Goal: Information Seeking & Learning: Understand process/instructions

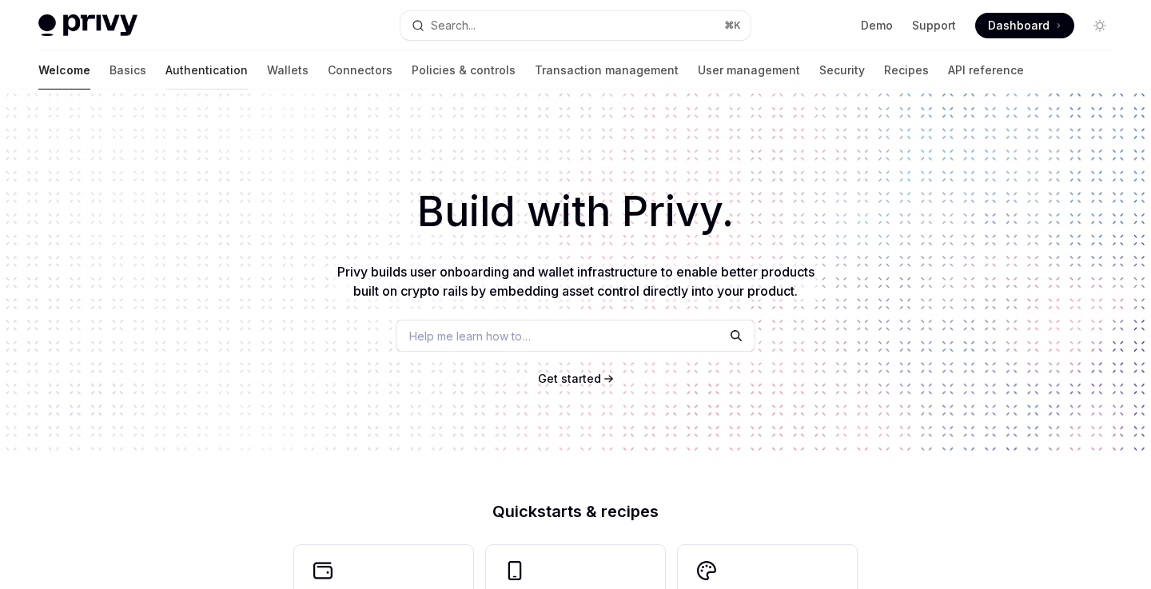
click at [165, 75] on link "Authentication" at bounding box center [206, 70] width 82 height 38
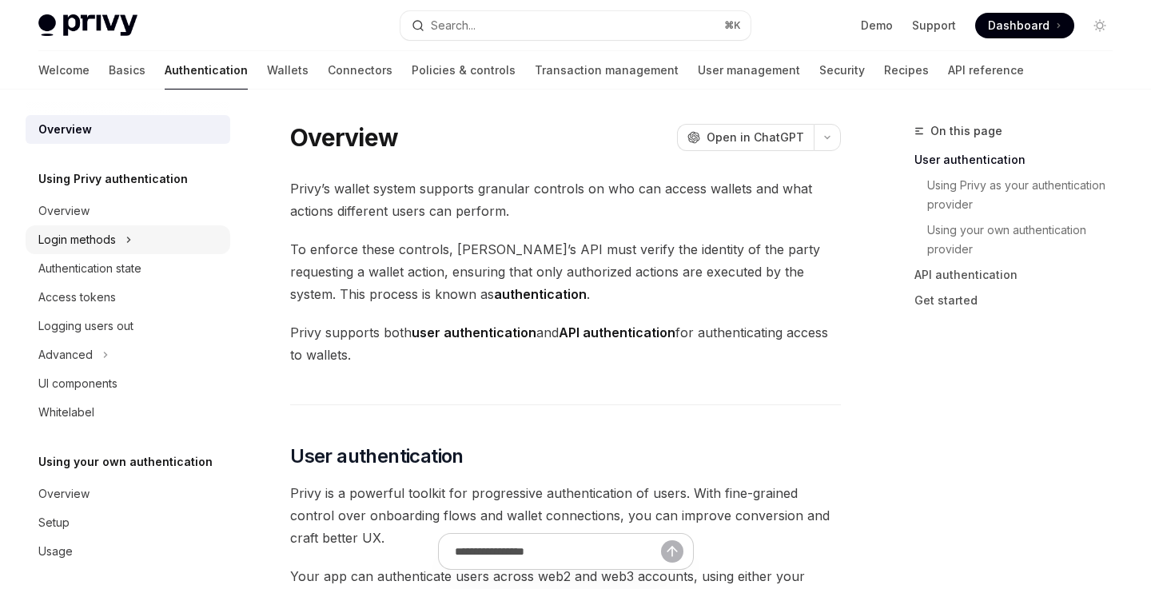
click at [212, 249] on div "Login methods" at bounding box center [128, 239] width 205 height 29
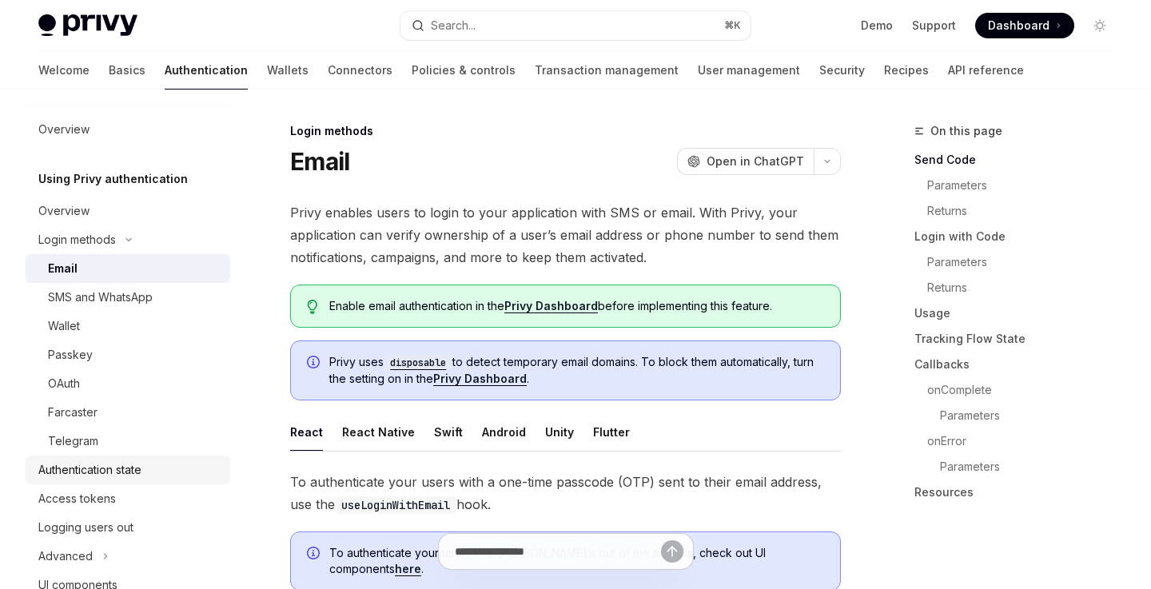
click at [136, 463] on div "Authentication state" at bounding box center [89, 469] width 103 height 19
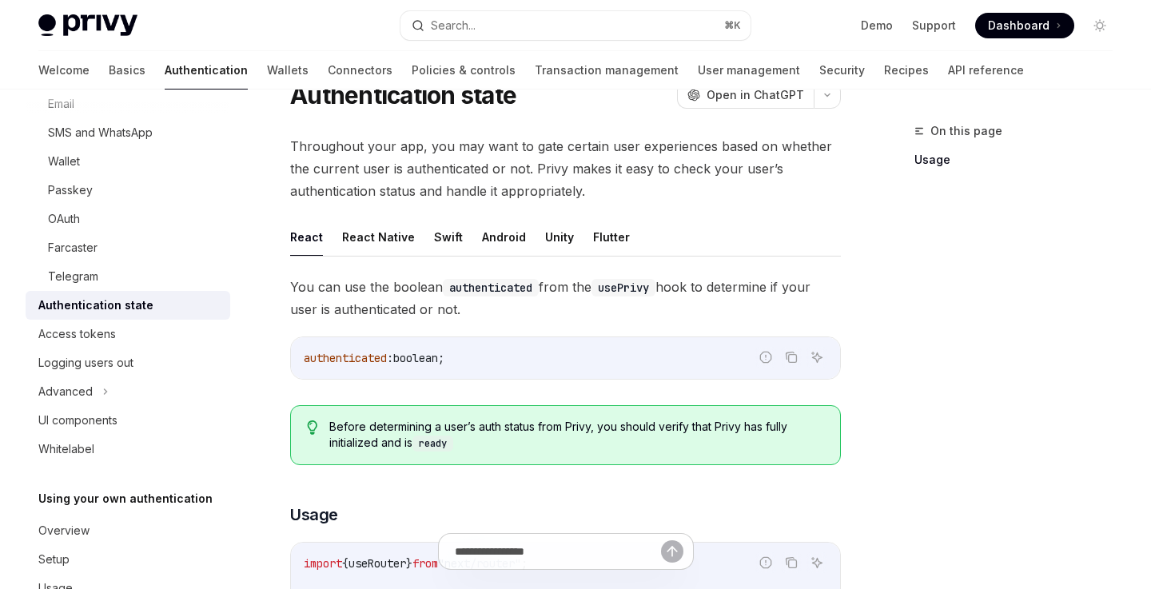
scroll to position [67, 0]
click at [390, 245] on button "React Native" at bounding box center [378, 236] width 73 height 38
type textarea "*"
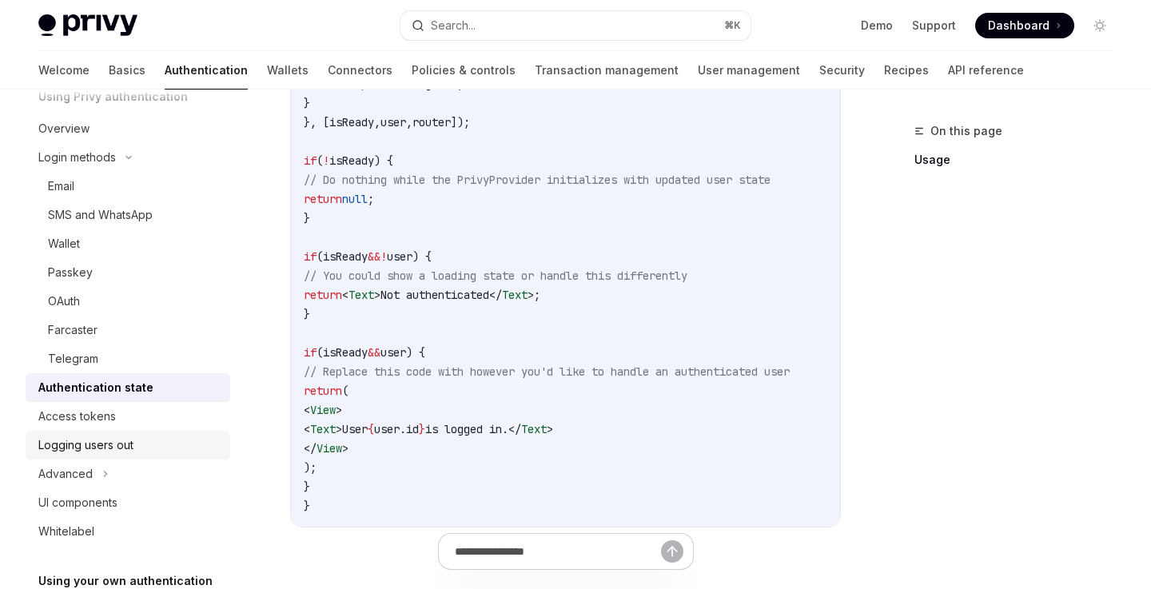
scroll to position [74, 0]
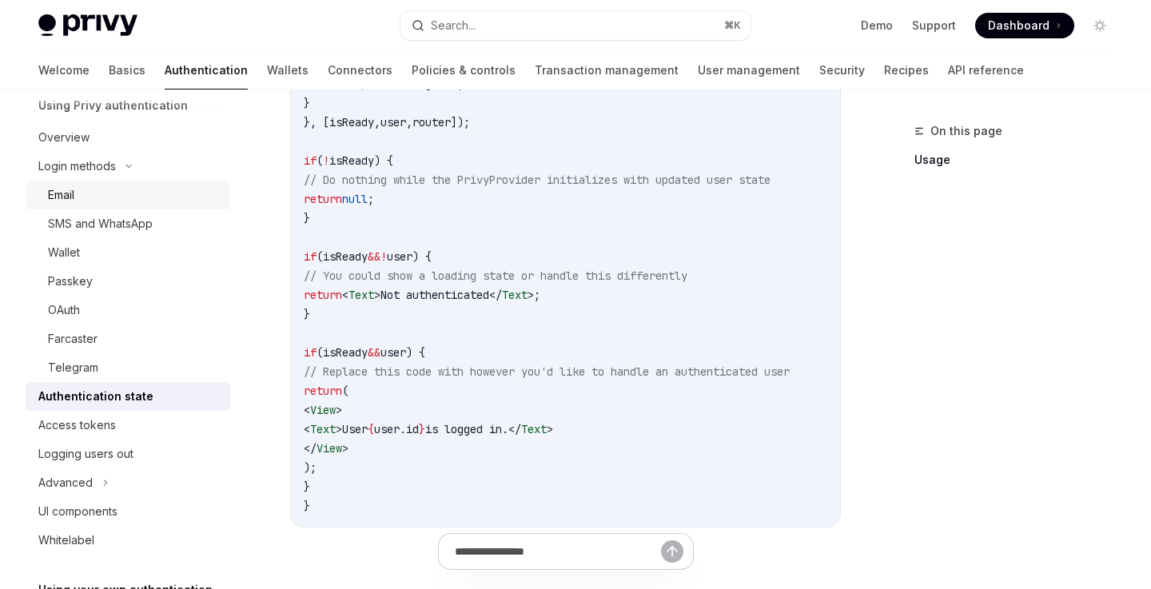
click at [105, 196] on div "Email" at bounding box center [134, 194] width 173 height 19
click at [91, 199] on div "Email" at bounding box center [134, 194] width 173 height 19
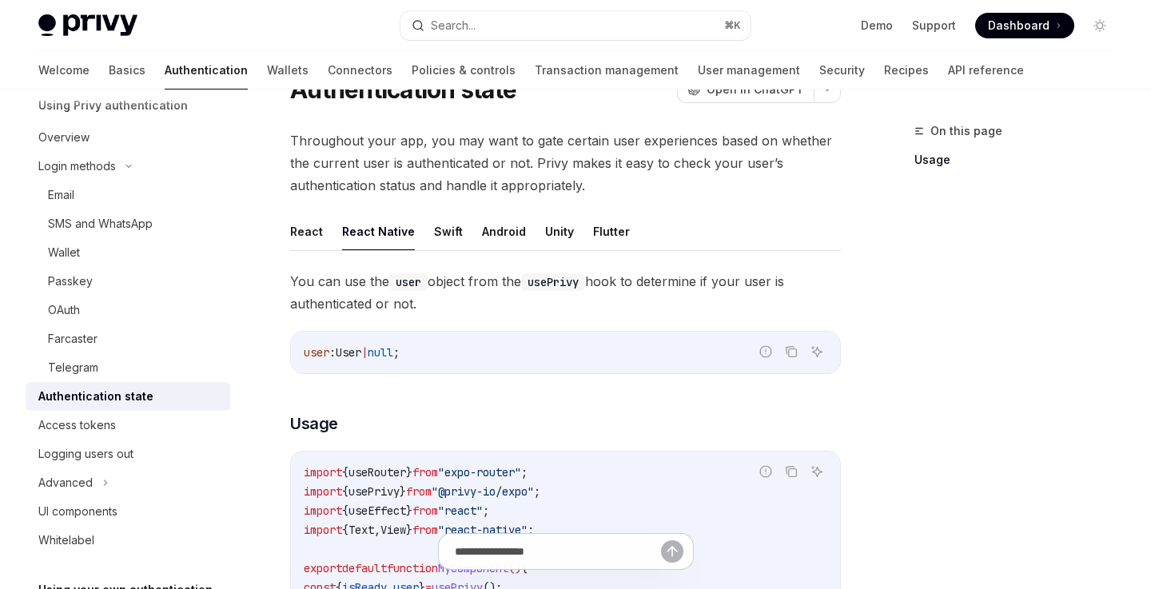
scroll to position [0, 0]
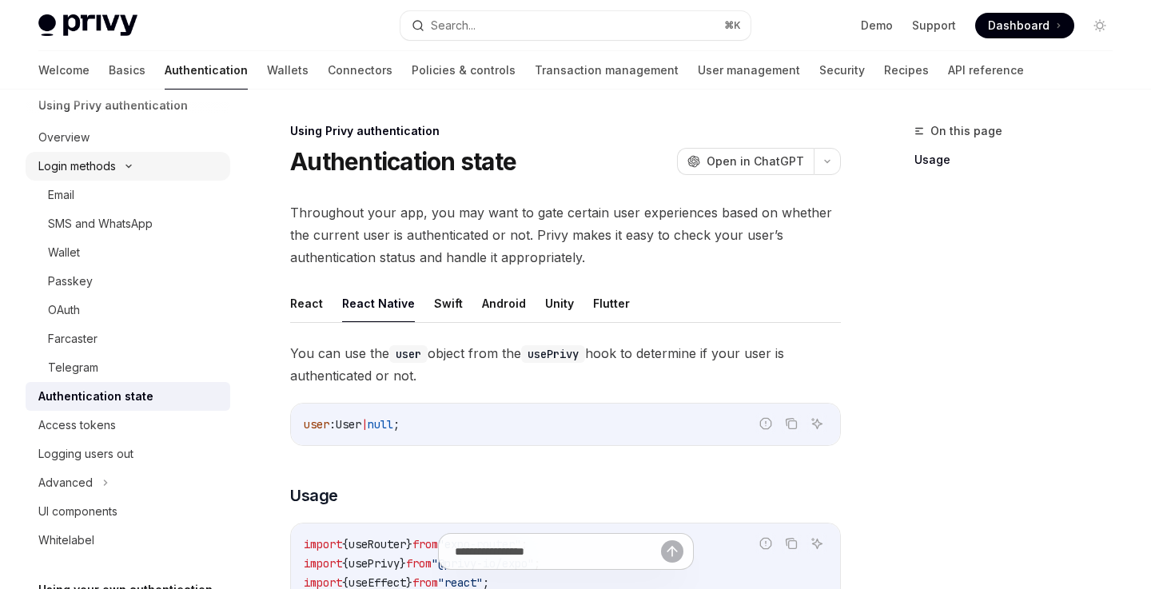
click at [67, 164] on div "Login methods" at bounding box center [77, 166] width 78 height 19
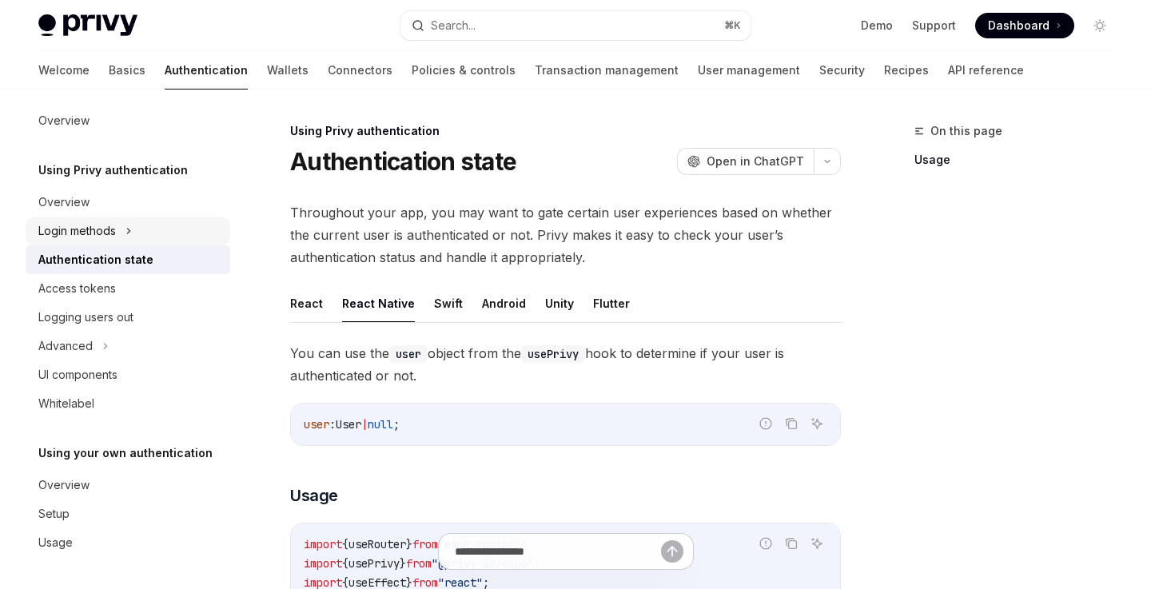
scroll to position [9, 0]
click at [98, 224] on div "Login methods" at bounding box center [77, 230] width 78 height 19
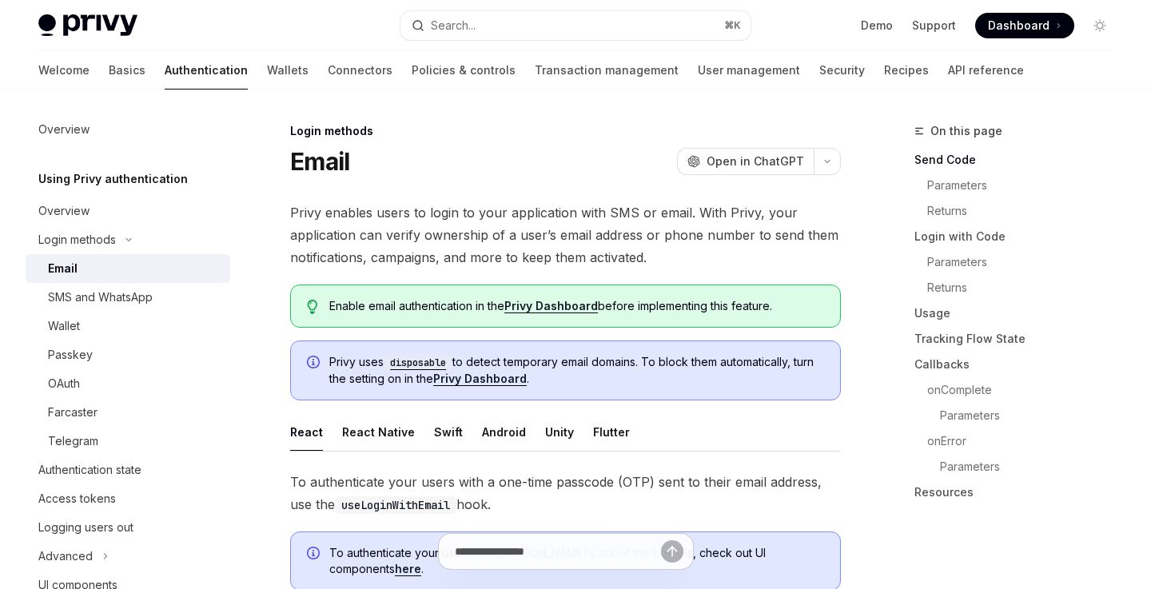
click at [83, 268] on div "Email" at bounding box center [134, 268] width 173 height 19
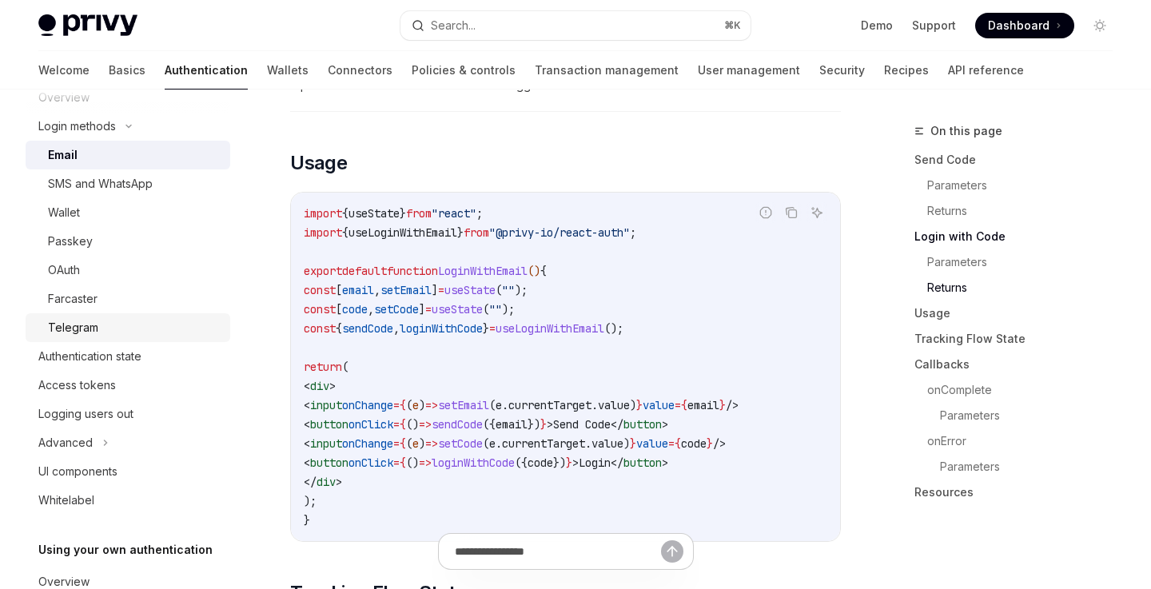
scroll to position [133, 0]
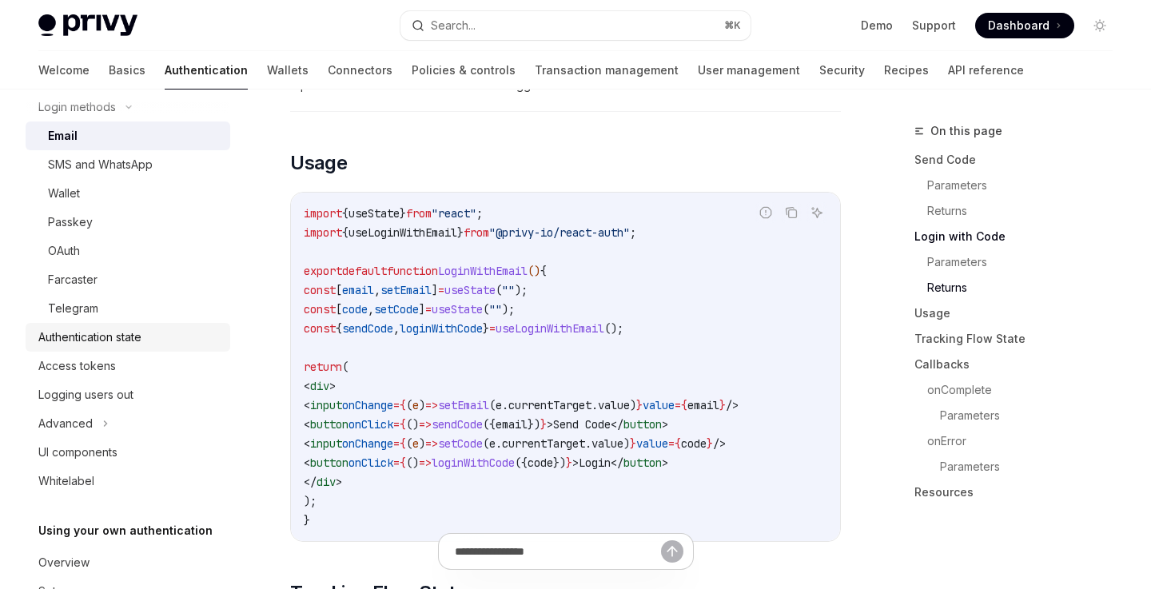
click at [136, 324] on link "Authentication state" at bounding box center [128, 337] width 205 height 29
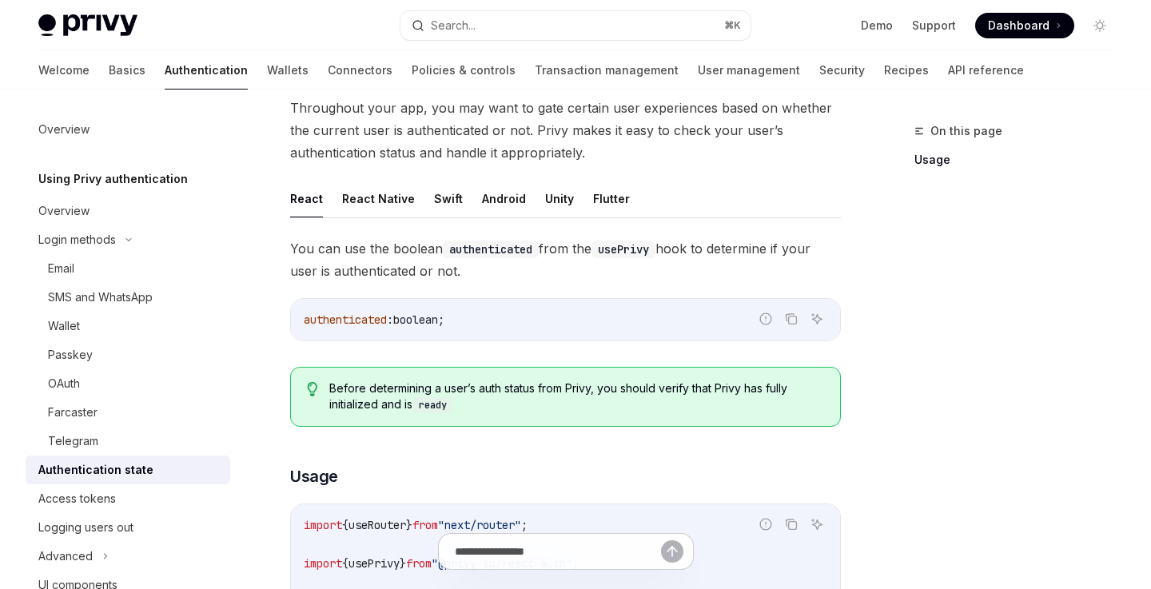
click at [77, 73] on div "Welcome Basics Authentication Wallets Connectors Policies & controls Transactio…" at bounding box center [530, 70] width 985 height 38
click at [109, 72] on link "Basics" at bounding box center [127, 70] width 37 height 38
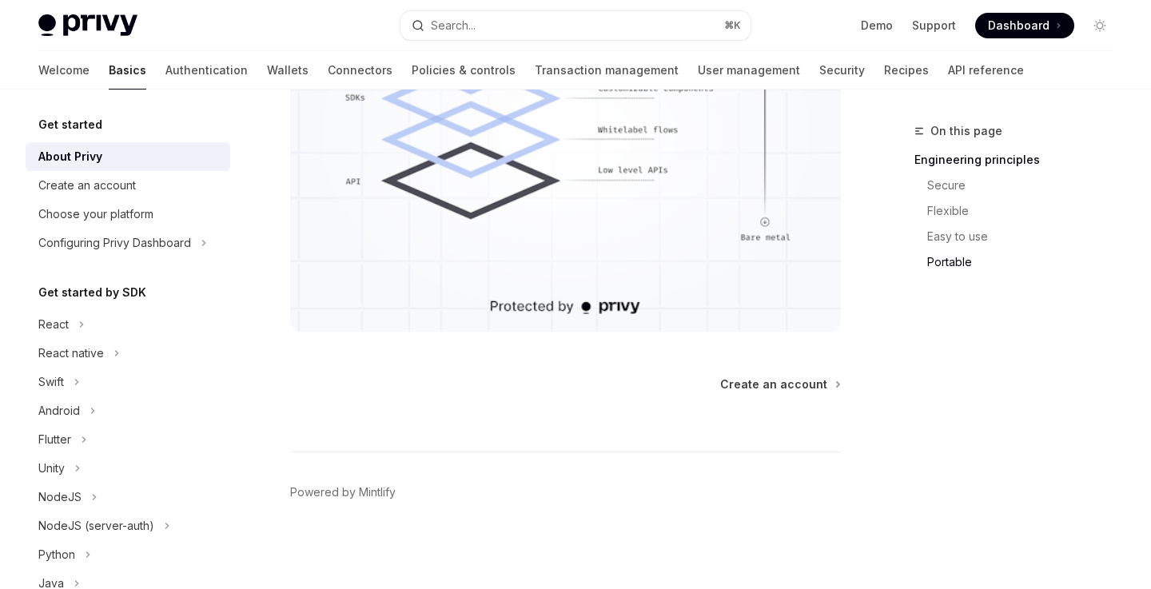
scroll to position [1526, 0]
click at [173, 247] on div "Configuring Privy Dashboard" at bounding box center [114, 242] width 153 height 19
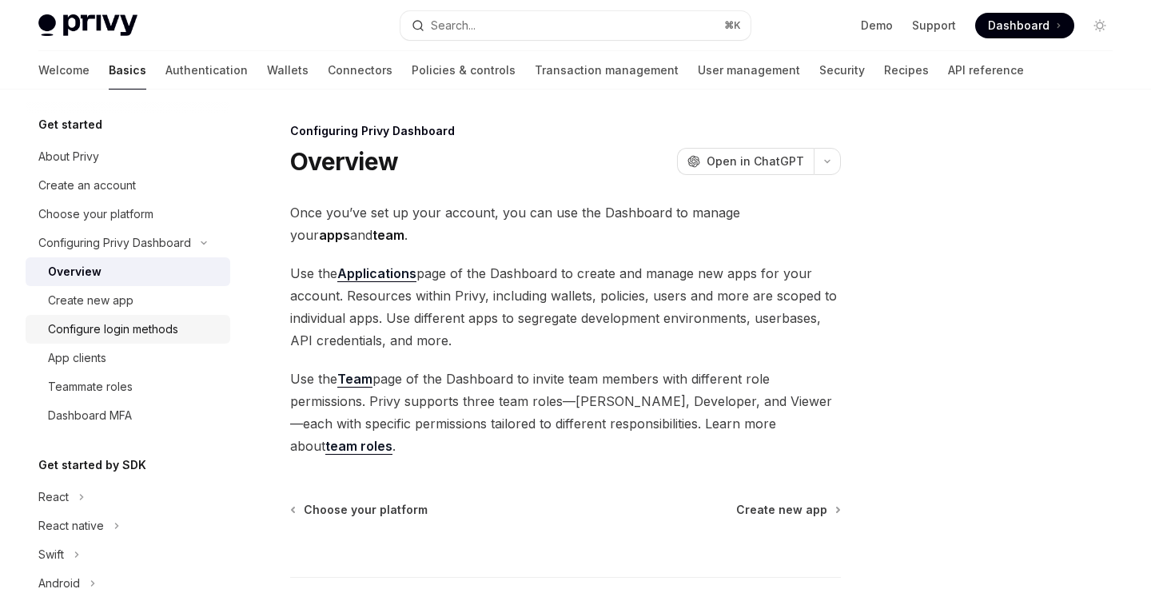
click at [189, 338] on div "Configure login methods" at bounding box center [134, 329] width 173 height 19
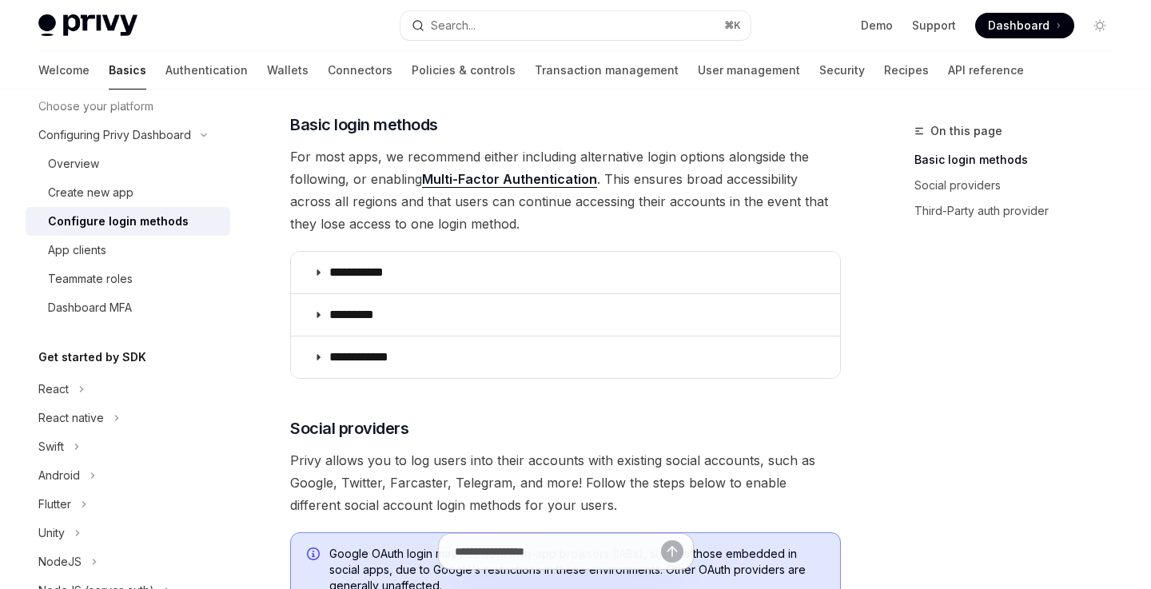
scroll to position [170, 0]
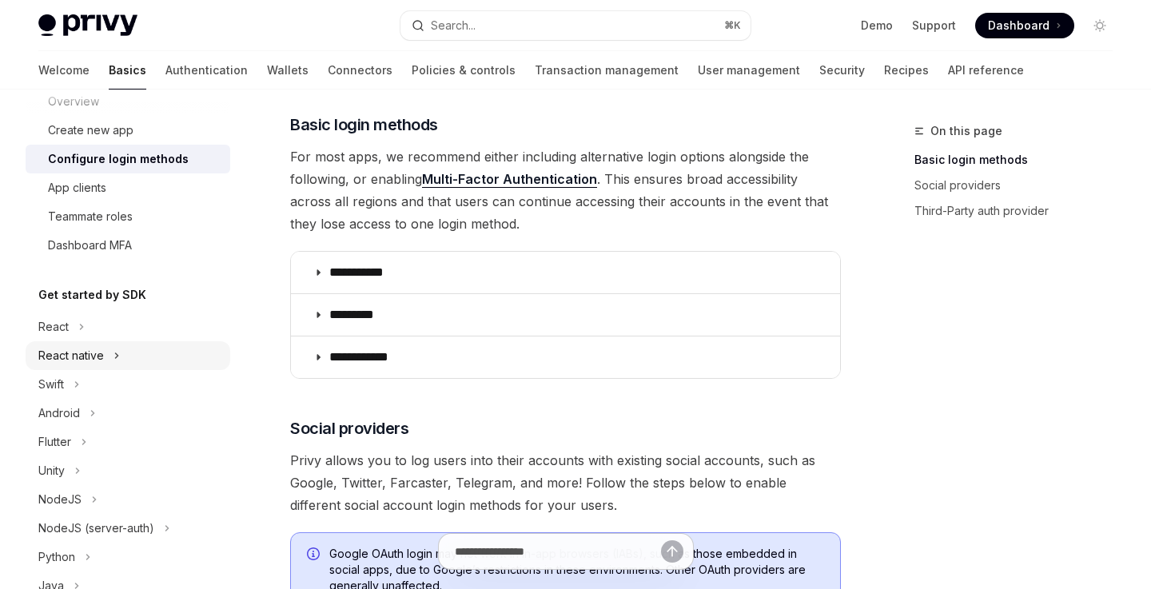
click at [137, 360] on div "React native" at bounding box center [128, 355] width 205 height 29
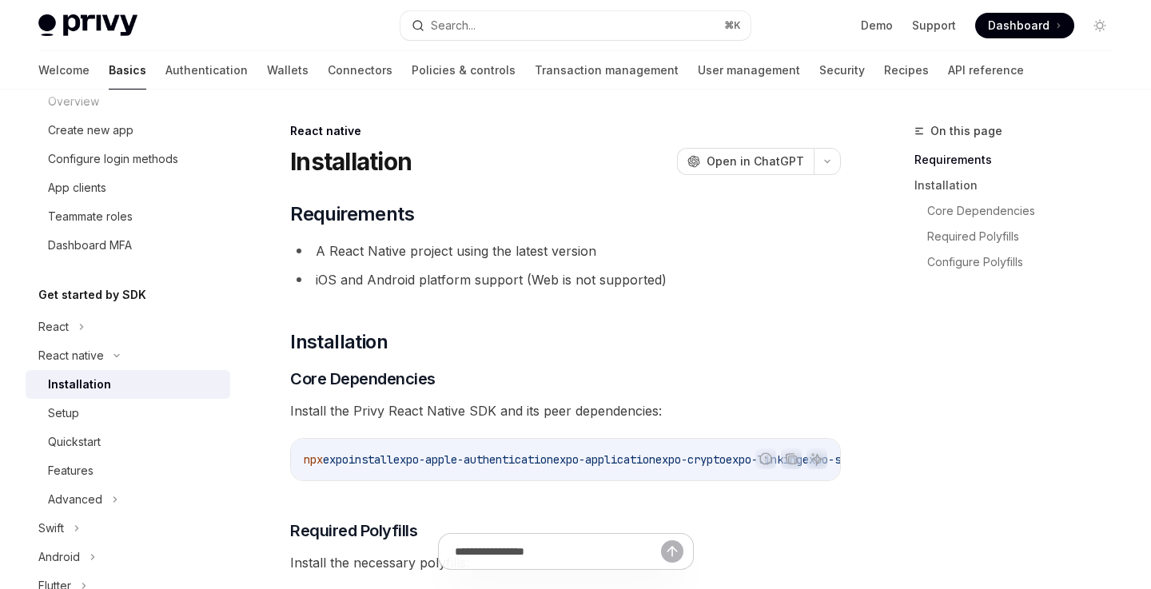
click at [135, 382] on div "Installation" at bounding box center [134, 384] width 173 height 19
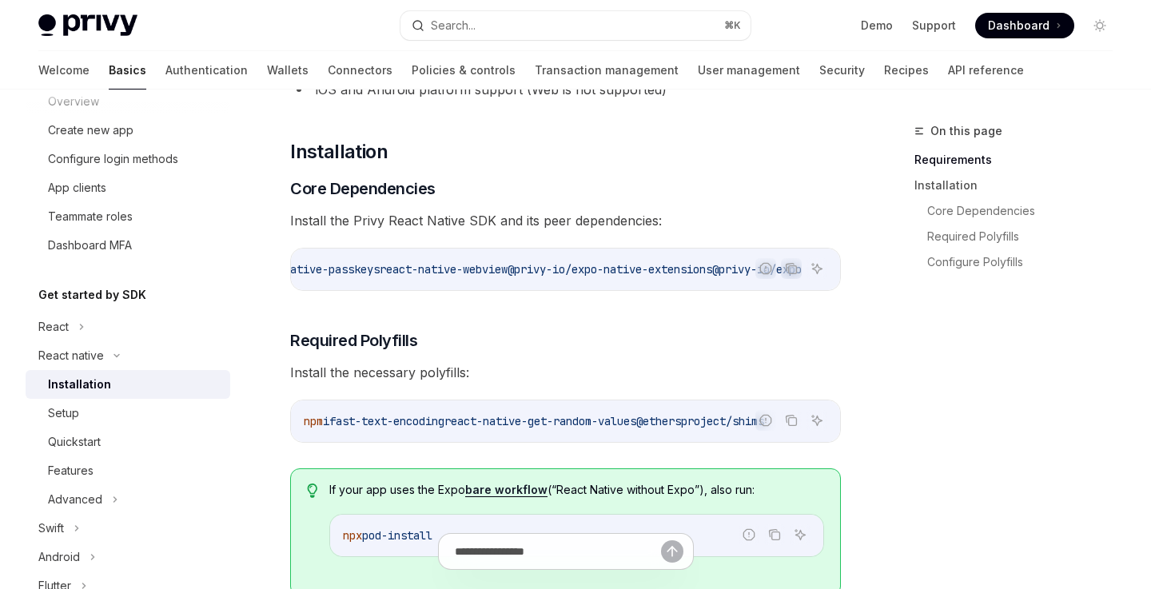
scroll to position [0, 912]
click at [120, 360] on div "React native" at bounding box center [128, 355] width 205 height 29
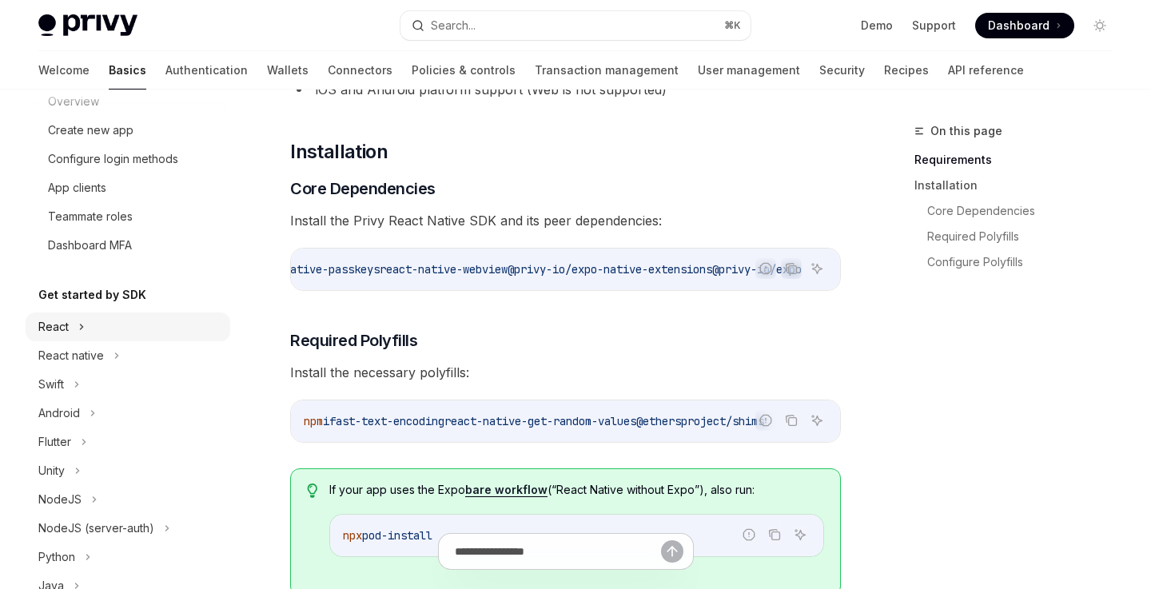
click at [101, 336] on div "React" at bounding box center [128, 326] width 205 height 29
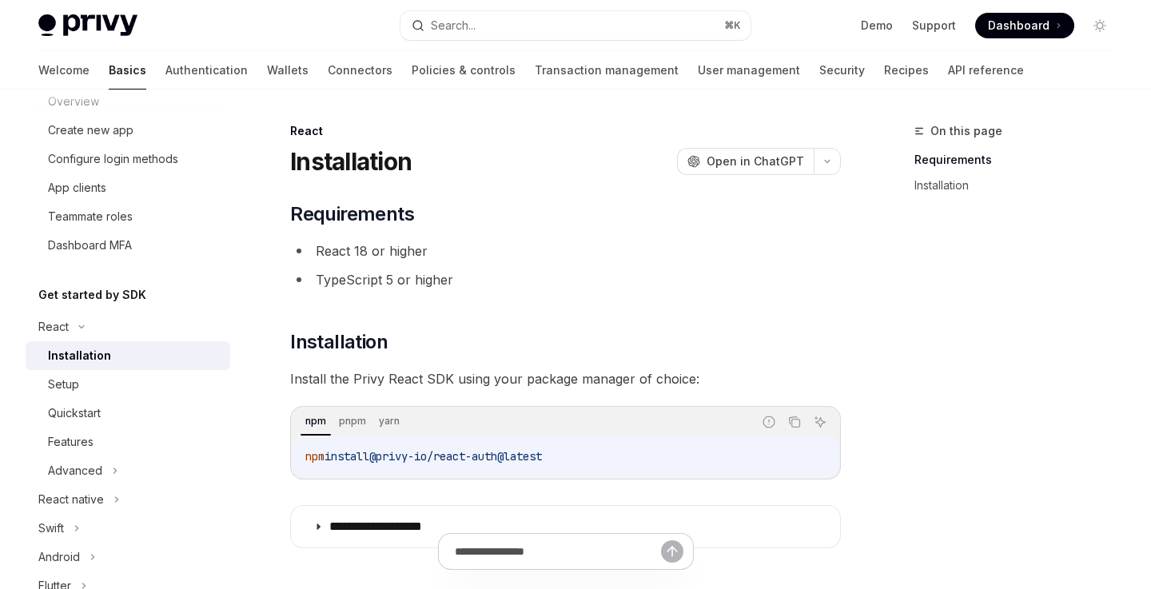
click at [113, 356] on div "Installation" at bounding box center [134, 355] width 173 height 19
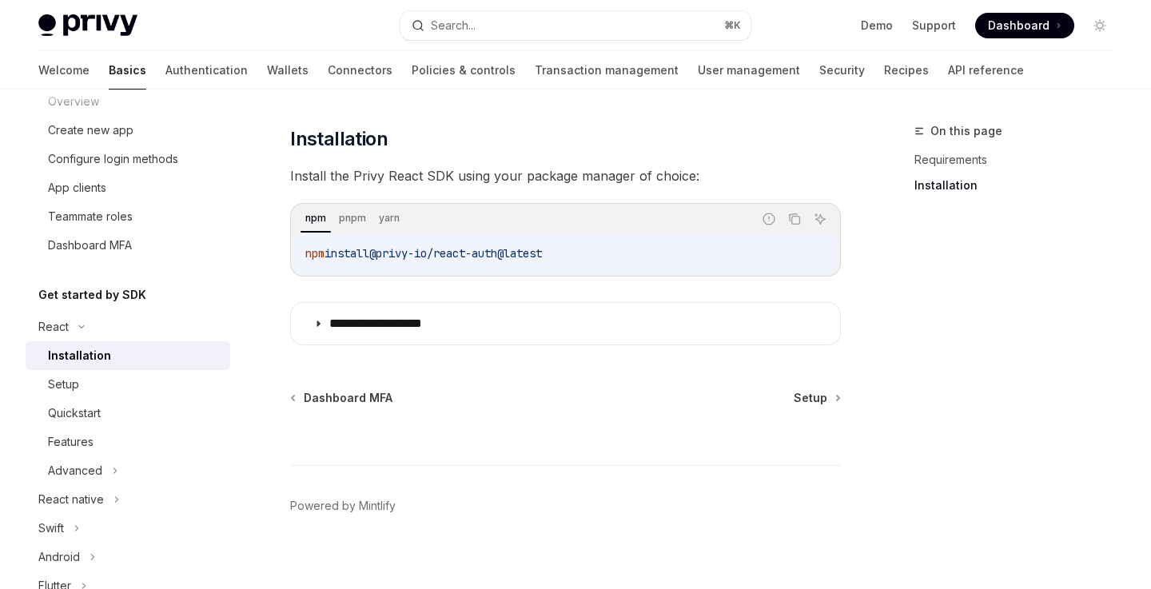
scroll to position [217, 0]
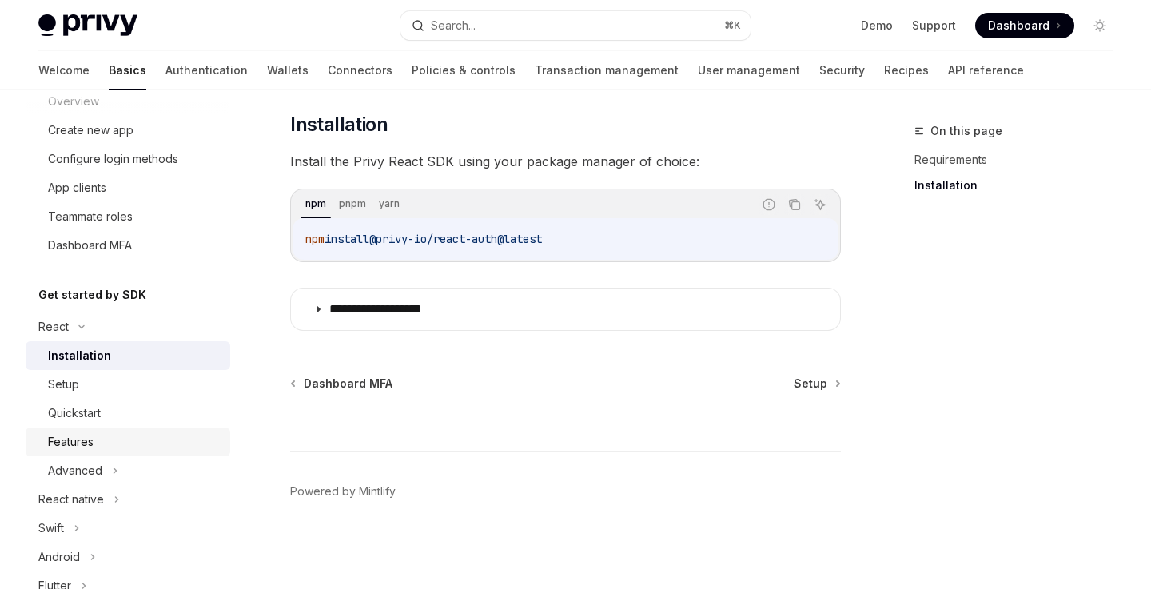
click at [137, 436] on div "Features" at bounding box center [134, 441] width 173 height 19
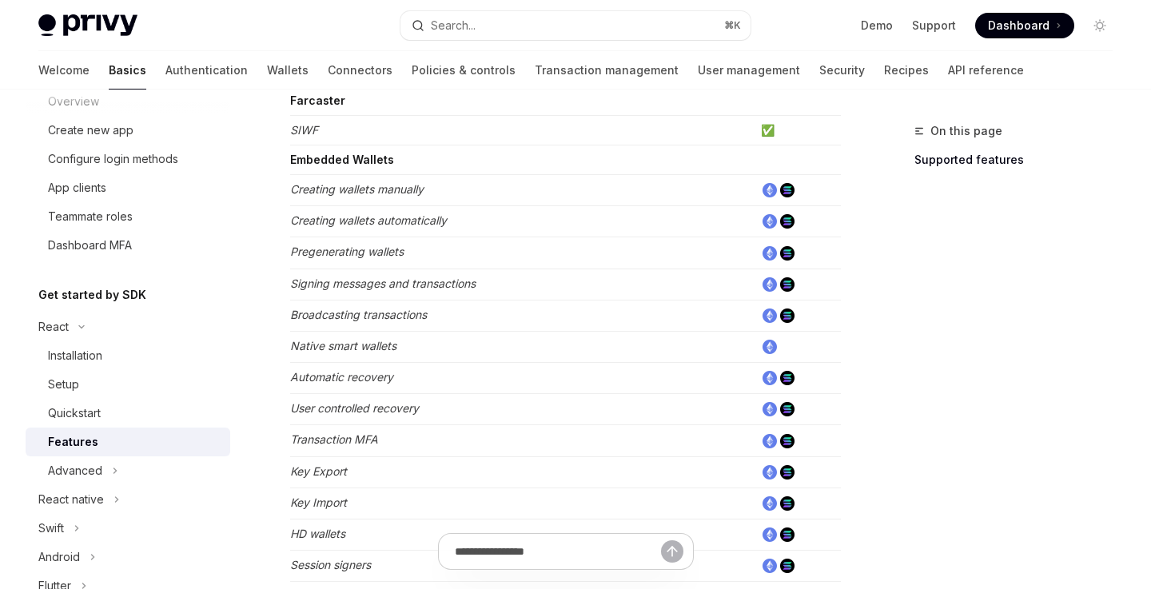
scroll to position [476, 0]
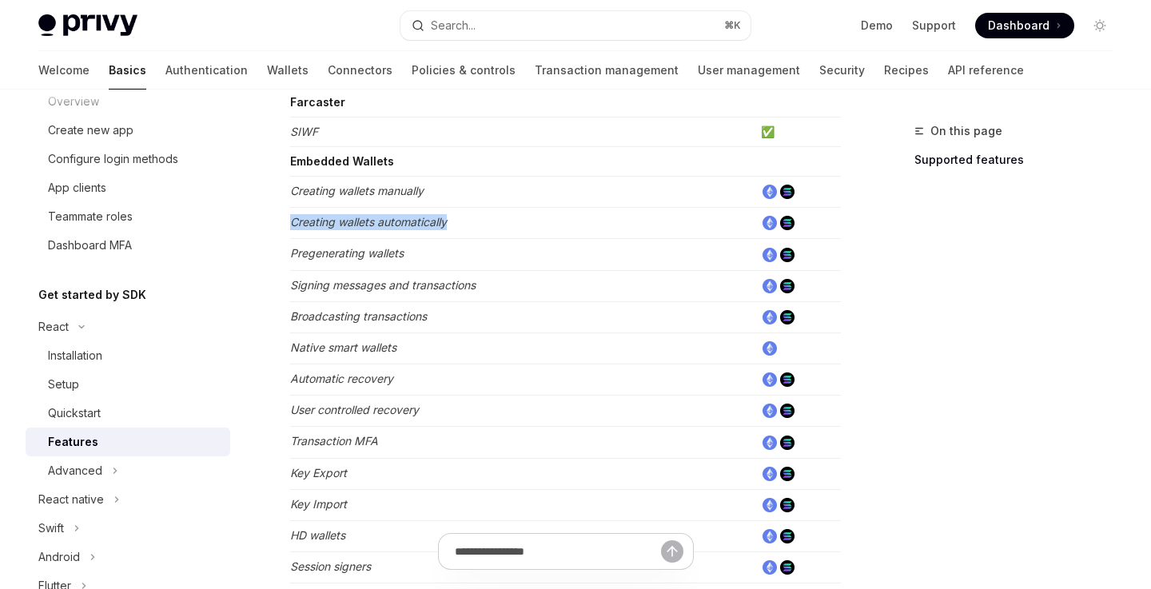
drag, startPoint x: 291, startPoint y: 222, endPoint x: 499, endPoint y: 222, distance: 207.8
click at [499, 222] on td "Creating wallets automatically" at bounding box center [522, 223] width 464 height 31
click at [621, 225] on td "Creating wallets automatically" at bounding box center [522, 223] width 464 height 31
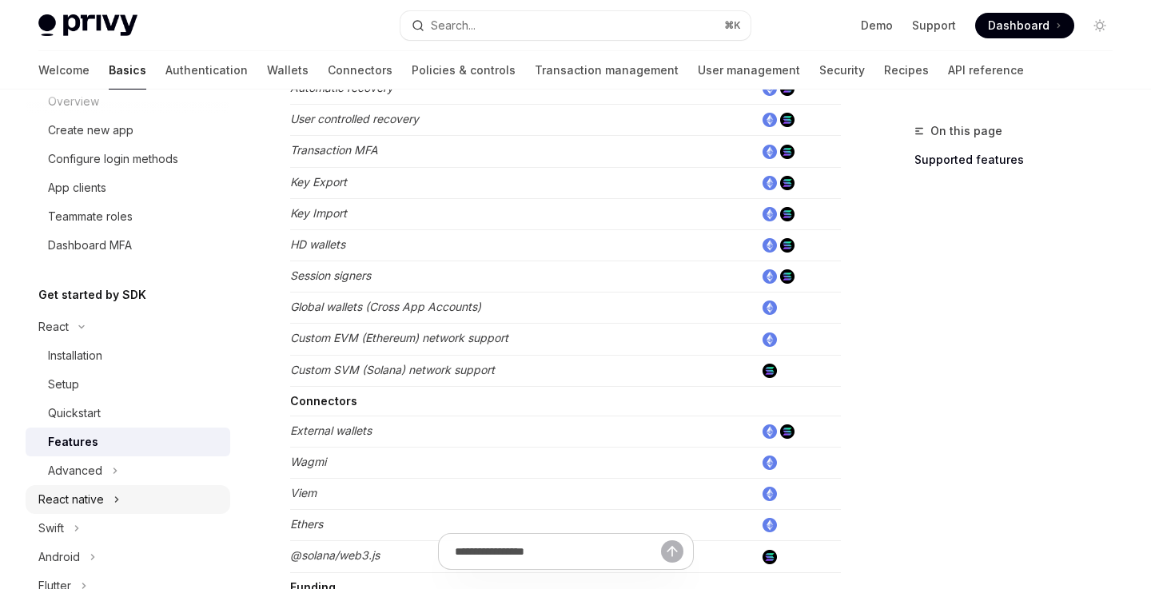
scroll to position [759, 0]
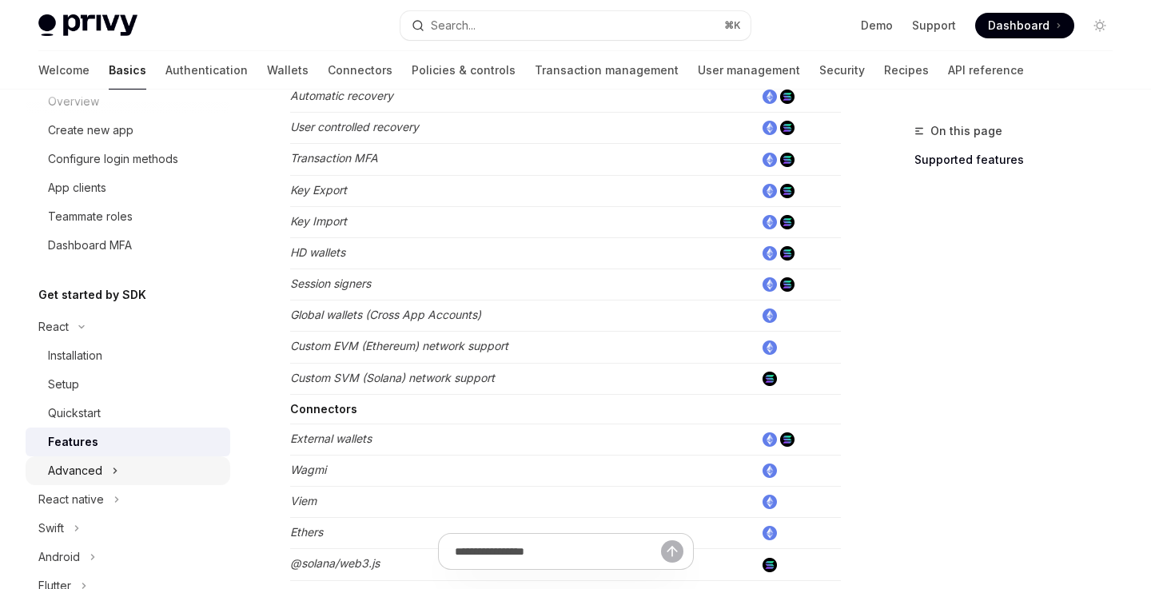
click at [97, 477] on div "Advanced" at bounding box center [75, 470] width 54 height 19
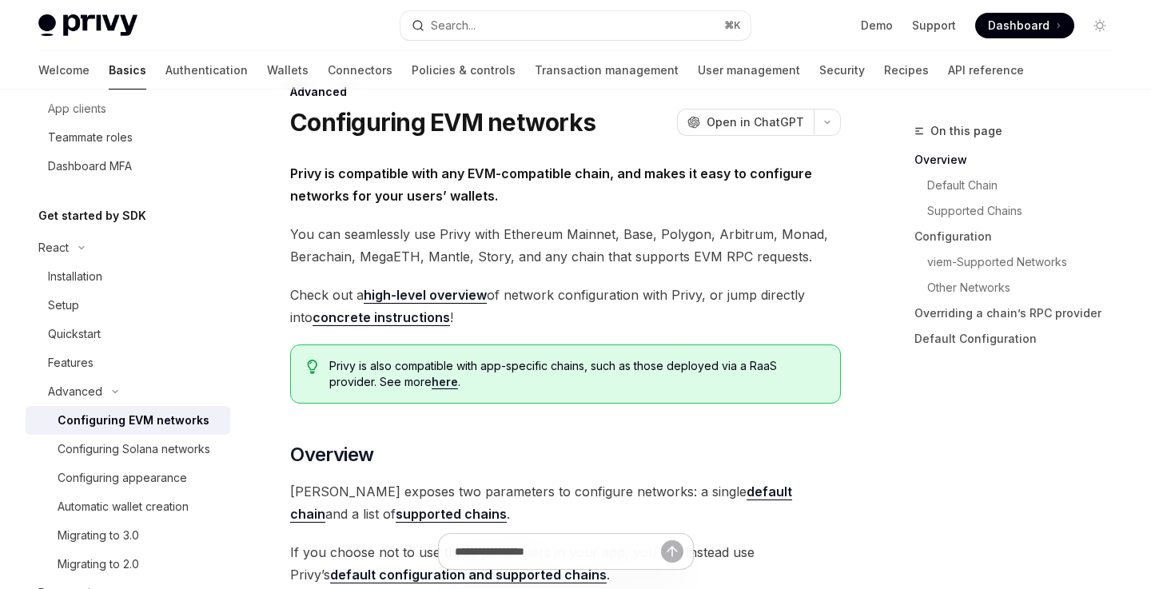
scroll to position [48, 0]
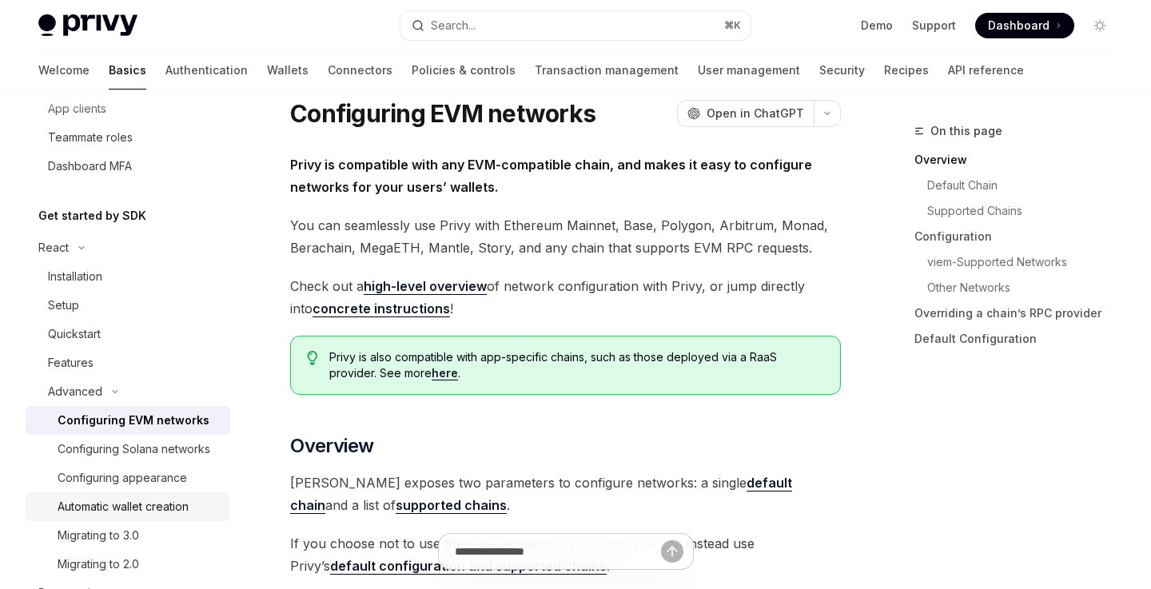
click at [173, 504] on div "Automatic wallet creation" at bounding box center [123, 506] width 131 height 19
type textarea "*"
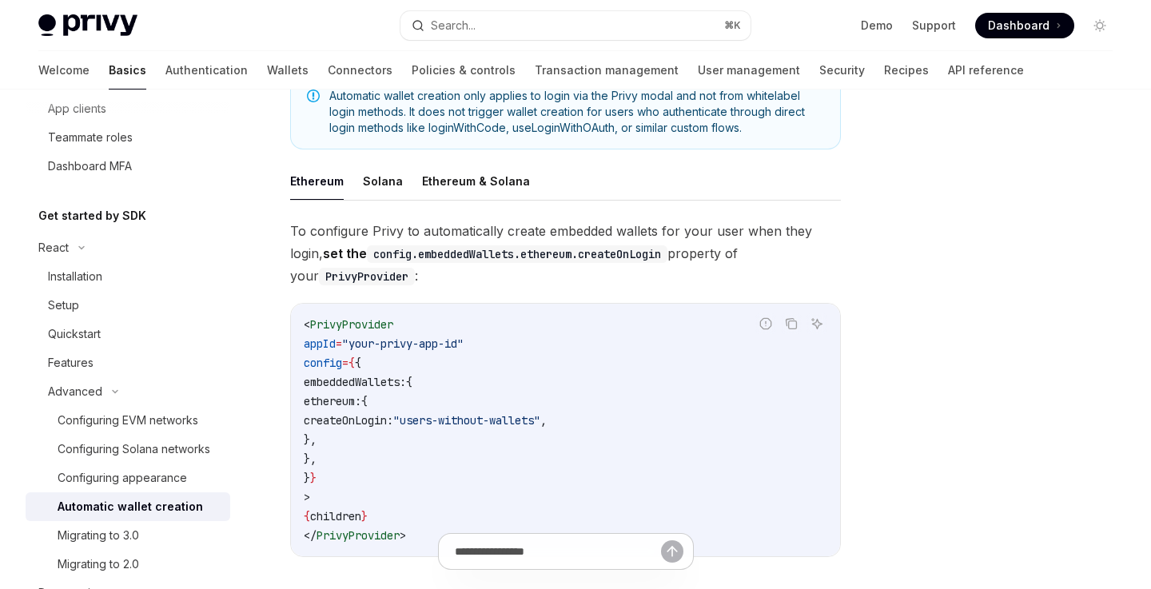
scroll to position [300, 0]
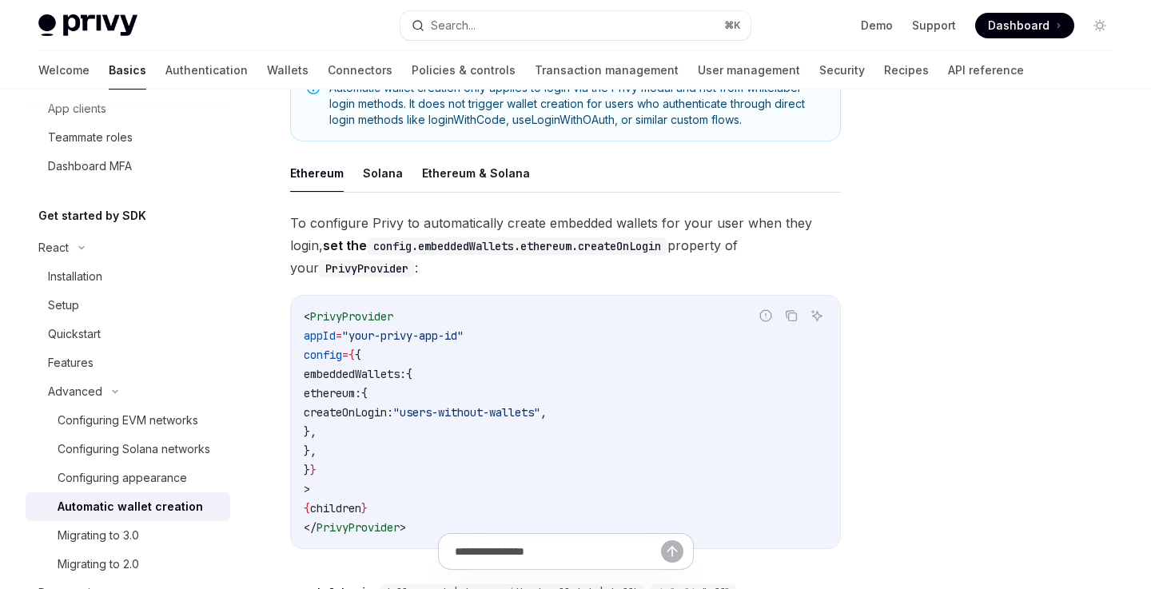
click at [368, 309] on span "PrivyProvider" at bounding box center [351, 316] width 83 height 14
copy span "PrivyProvider"
click at [612, 365] on code "< PrivyProvider appId = "your-privy-app-id" config = { { embeddedWallets: { eth…" at bounding box center [565, 422] width 523 height 230
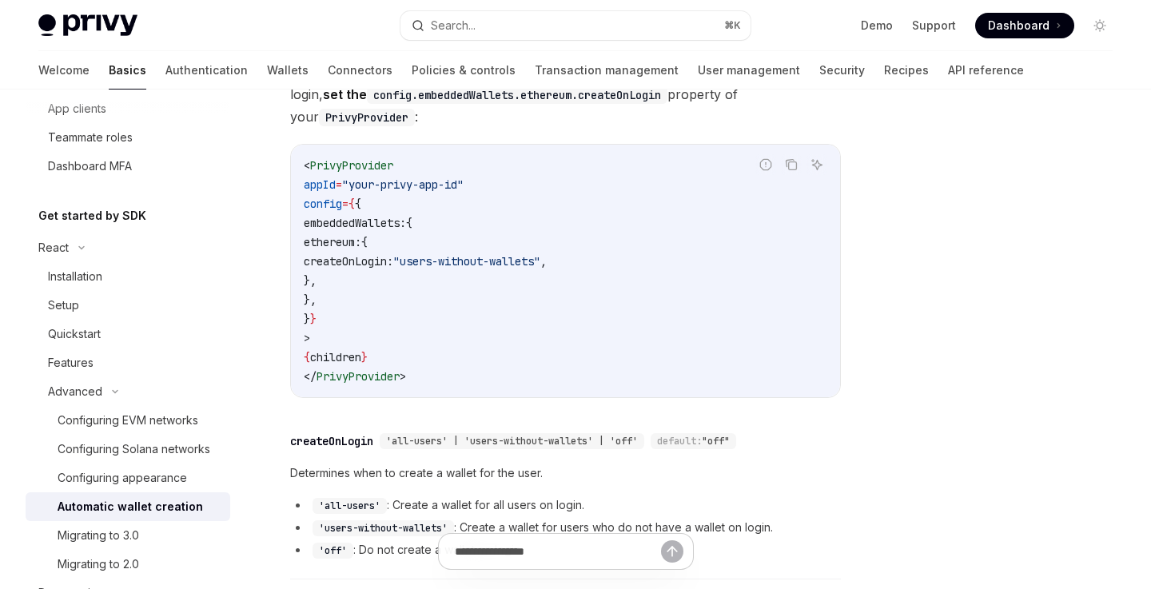
scroll to position [455, 0]
